Goal: Task Accomplishment & Management: Use online tool/utility

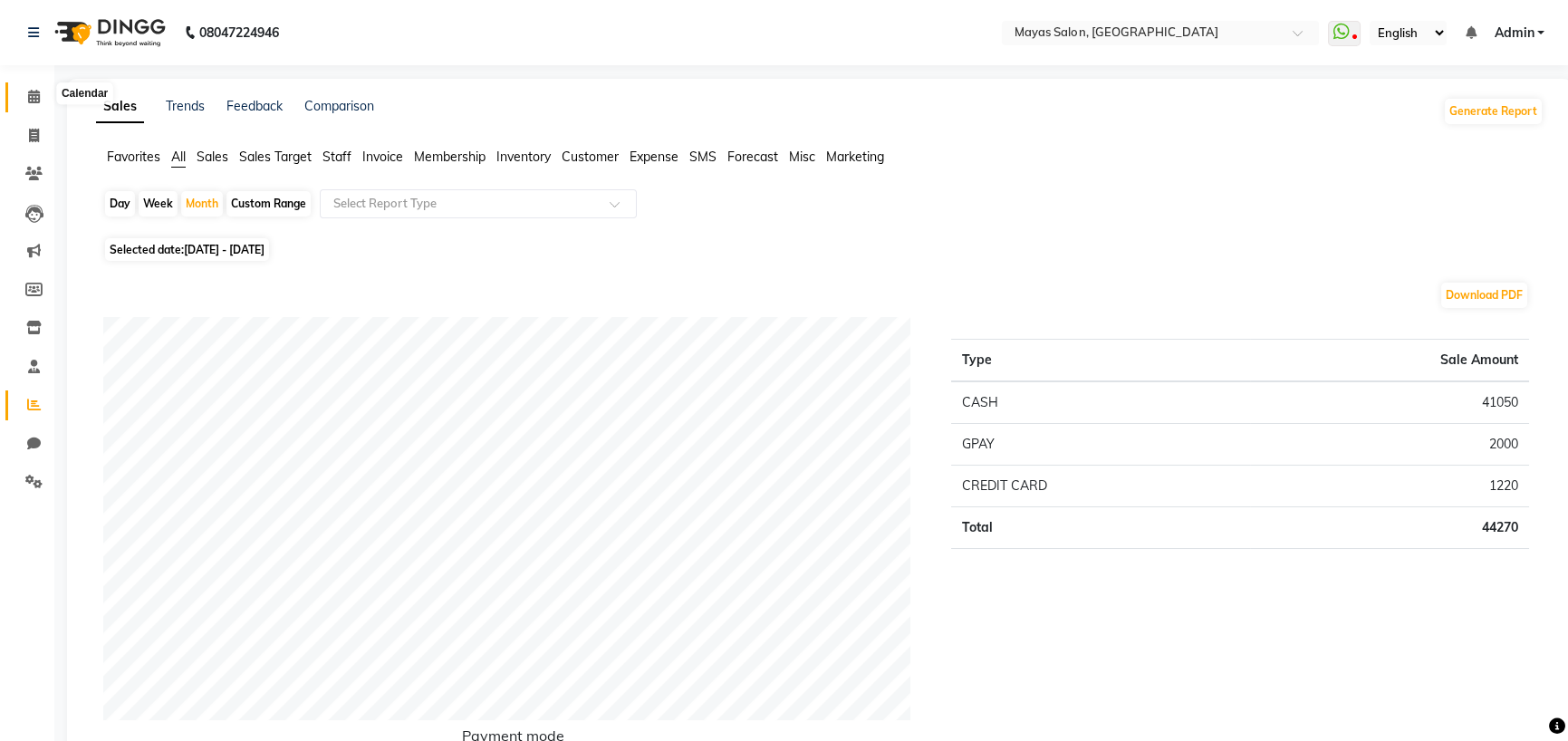
click at [26, 99] on span at bounding box center [34, 97] width 32 height 21
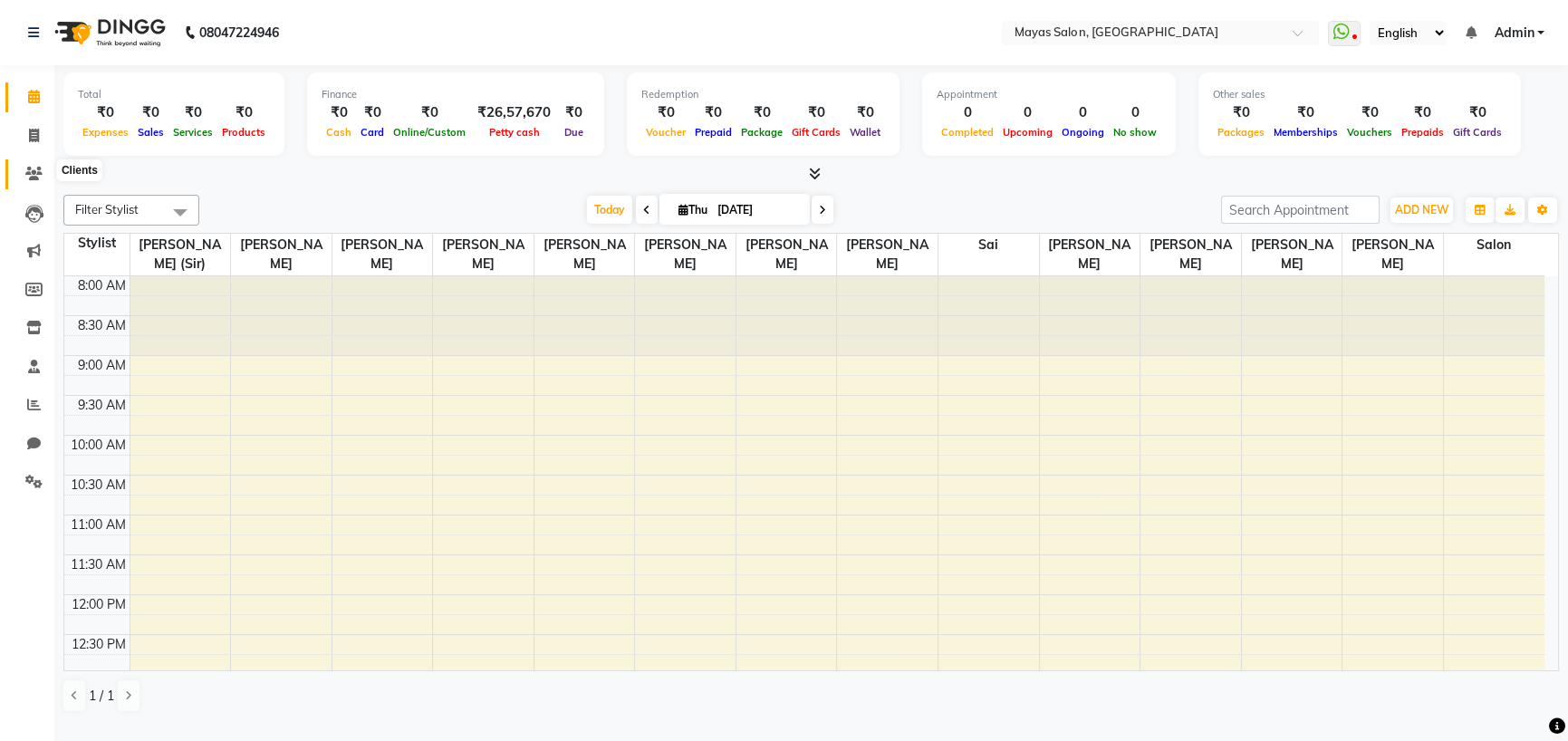
click at [38, 179] on icon at bounding box center [34, 173] width 17 height 13
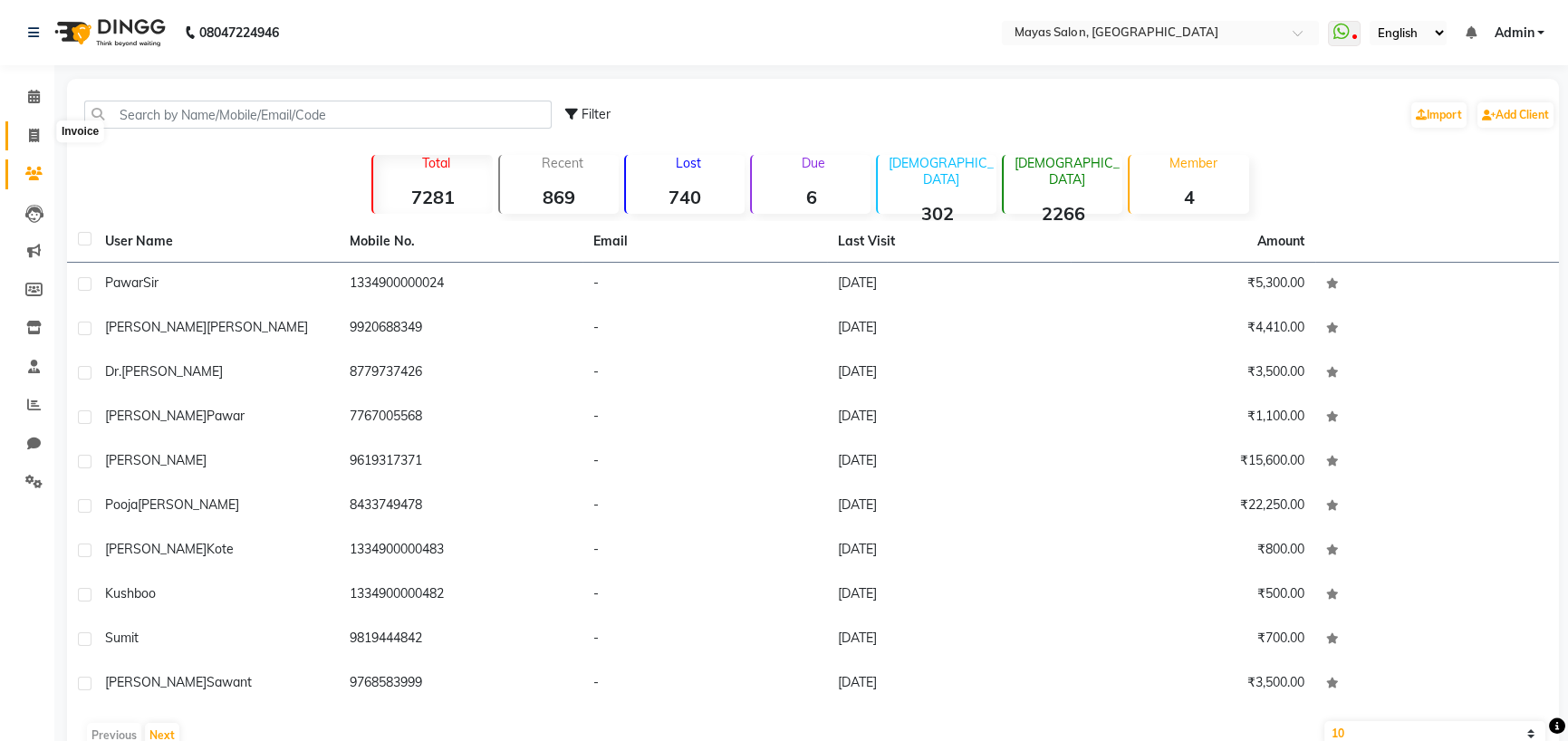
click at [45, 135] on span at bounding box center [34, 137] width 32 height 21
select select "7571"
select select "service"
